Goal: Transaction & Acquisition: Purchase product/service

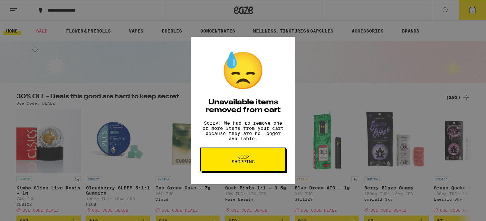
click at [272, 161] on button "Keep Shopping" at bounding box center [242, 160] width 85 height 24
